Goal: Information Seeking & Learning: Find specific fact

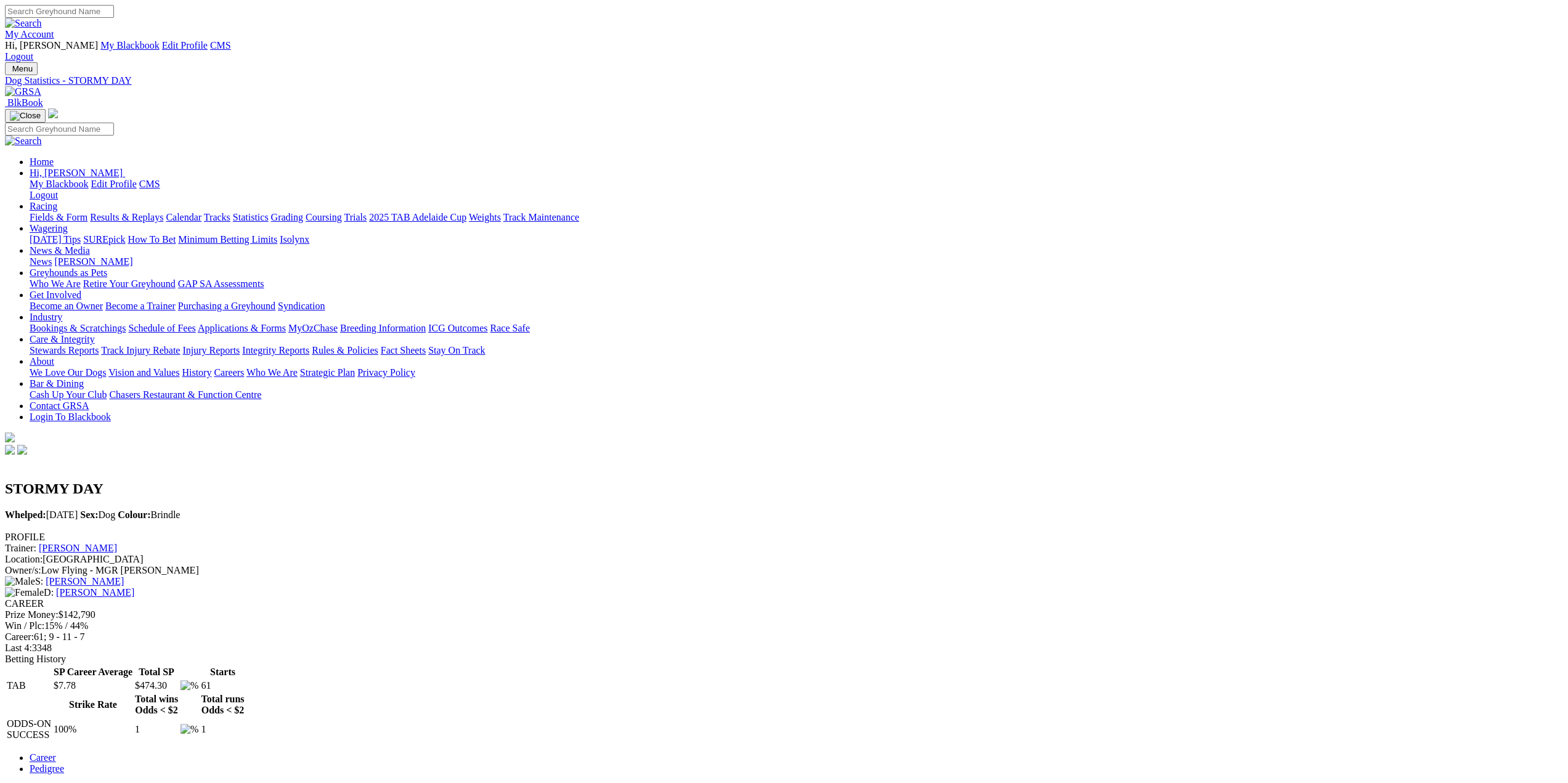
click at [114, 10] on input "Search" at bounding box center [59, 11] width 109 height 13
type input "isabella's blitz"
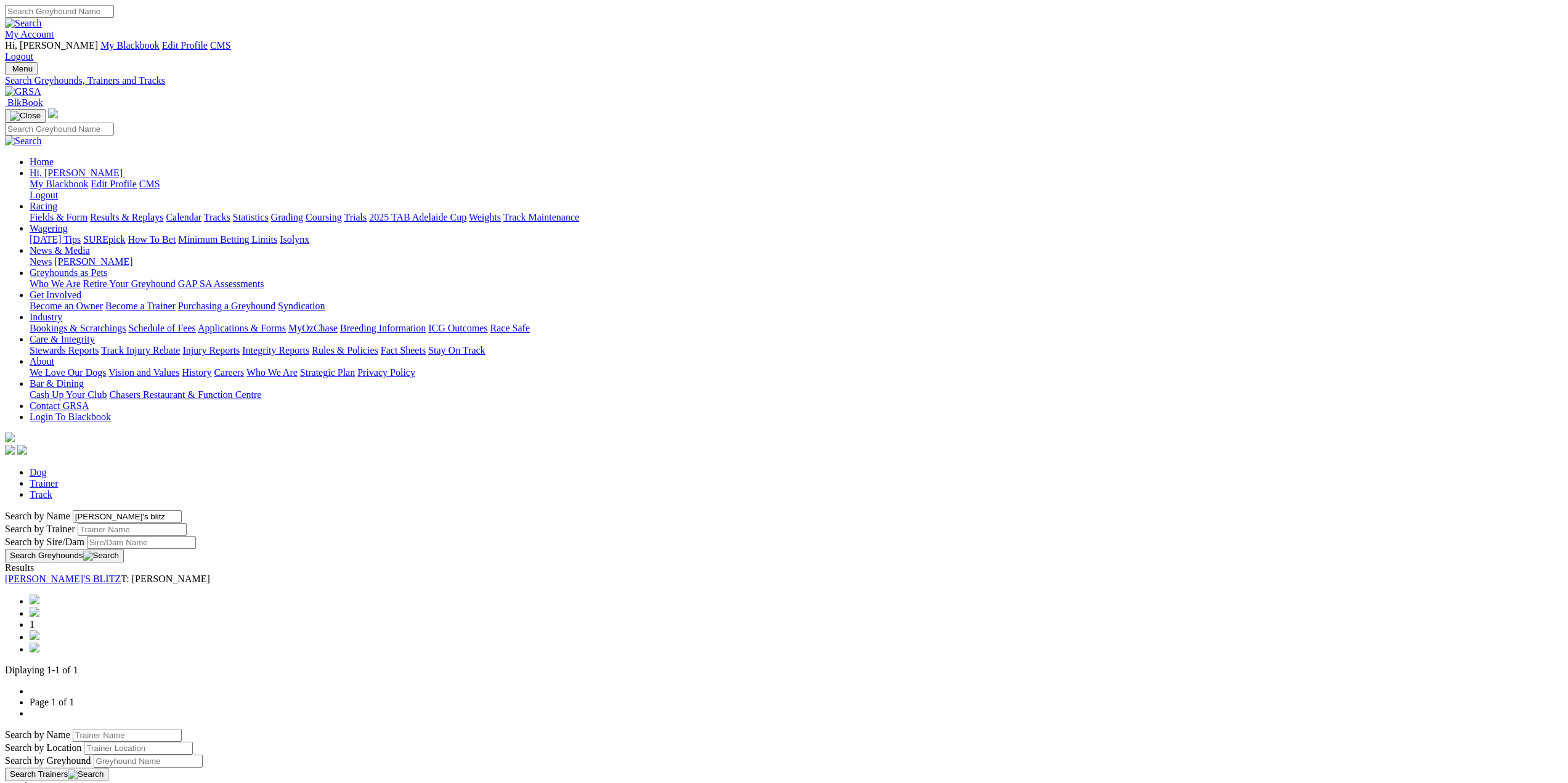
click at [121, 573] on link "[PERSON_NAME]'S BLITZ" at bounding box center [62, 578] width 116 height 10
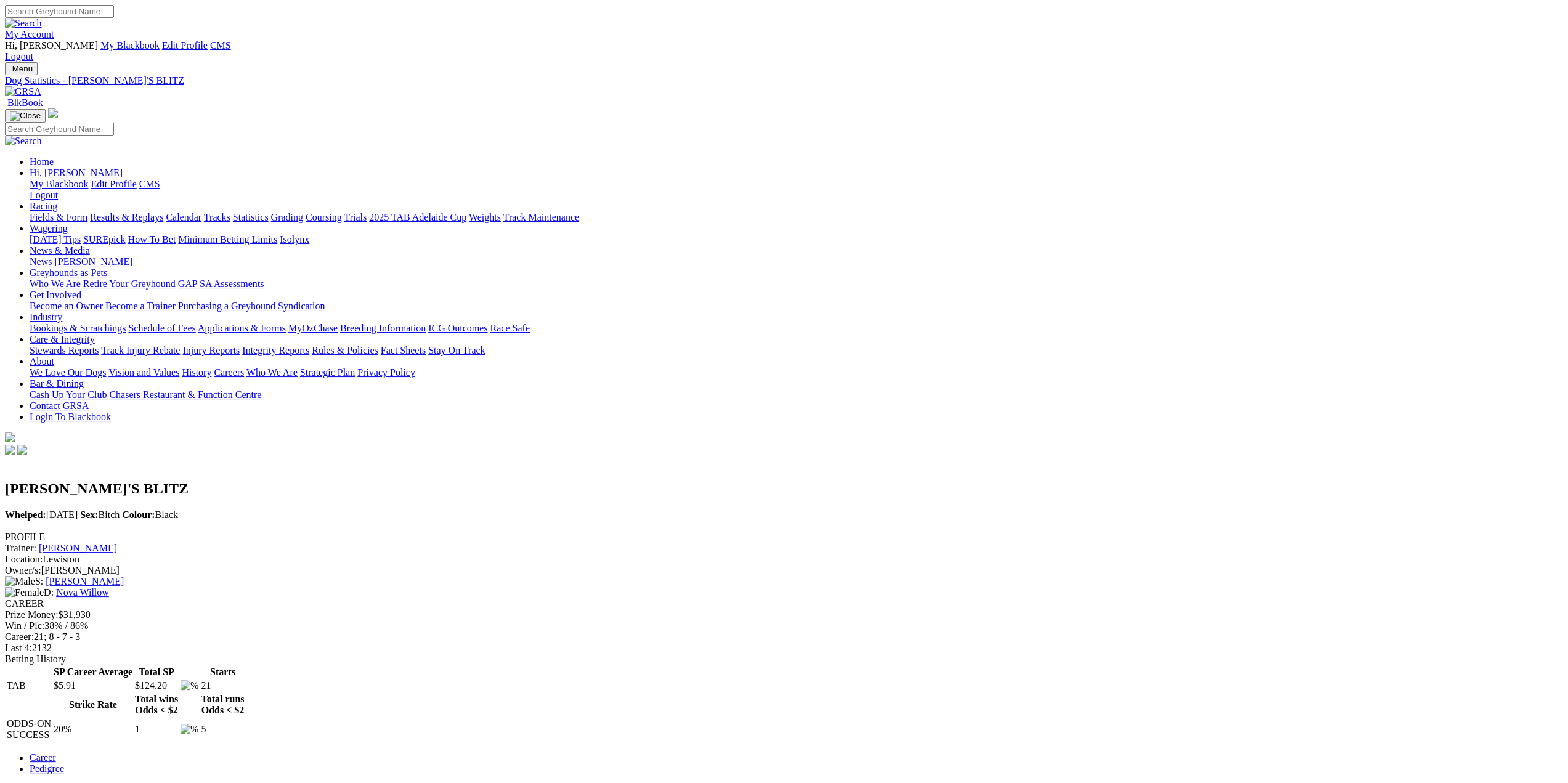
click at [117, 543] on link "[PERSON_NAME]" at bounding box center [78, 547] width 79 height 10
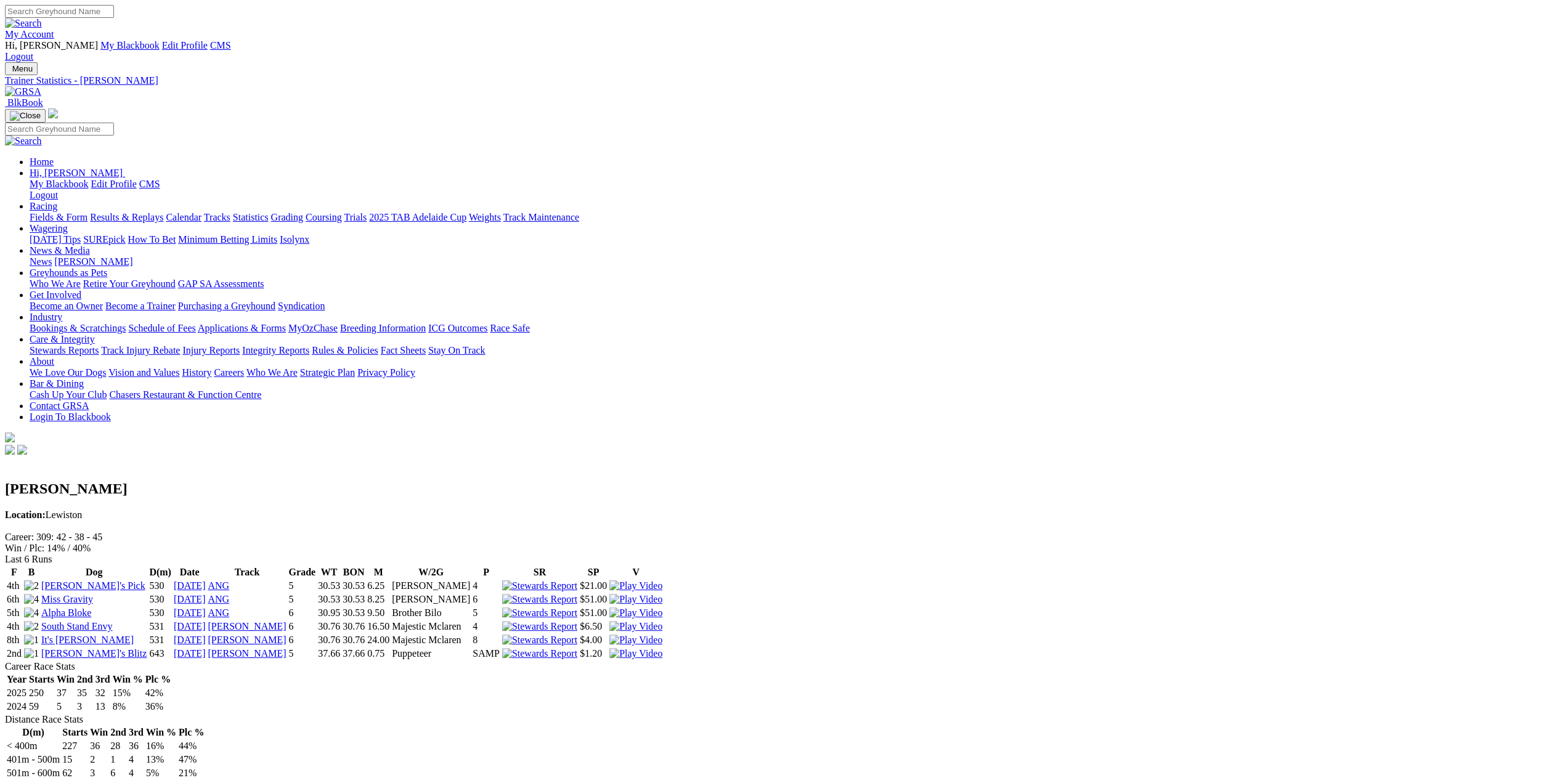
click at [41, 86] on img at bounding box center [23, 91] width 37 height 11
